Goal: Check status

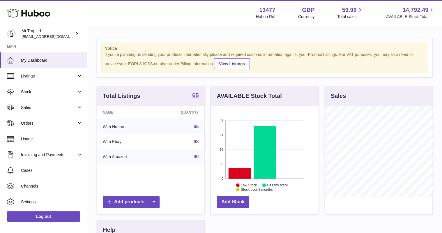
scroll to position [91, 108]
click at [36, 112] on link "Sales" at bounding box center [43, 108] width 87 height 16
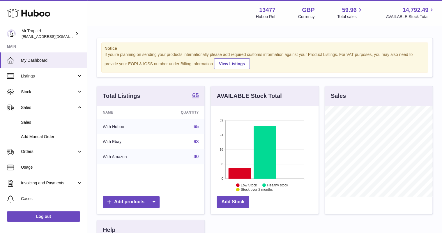
click at [45, 126] on link "Sales" at bounding box center [43, 122] width 87 height 14
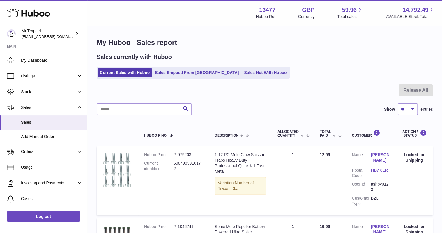
click at [245, 76] on link "Sales Not With Huboo" at bounding box center [265, 73] width 47 height 10
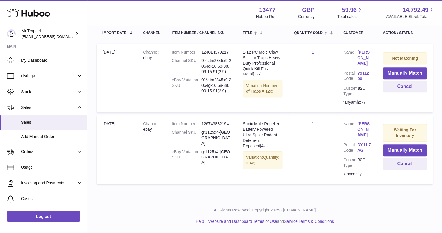
scroll to position [154, 0]
